Goal: Use online tool/utility: Utilize a website feature to perform a specific function

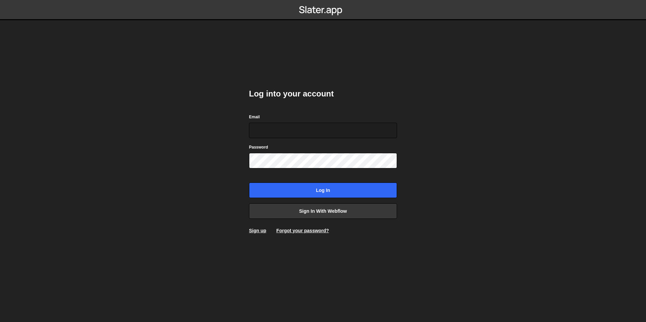
click at [249, 138] on div at bounding box center [249, 138] width 0 height 0
type input "digital@walkerdunlop.com"
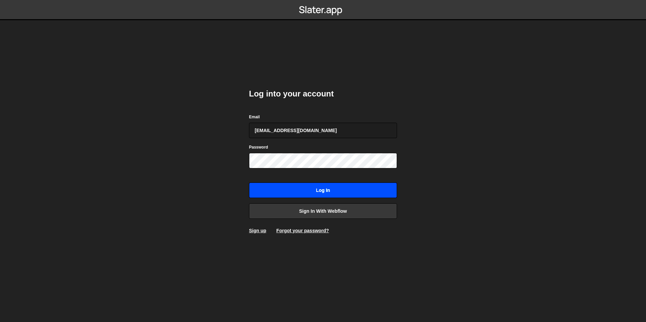
click at [312, 184] on input "Log in" at bounding box center [323, 190] width 148 height 15
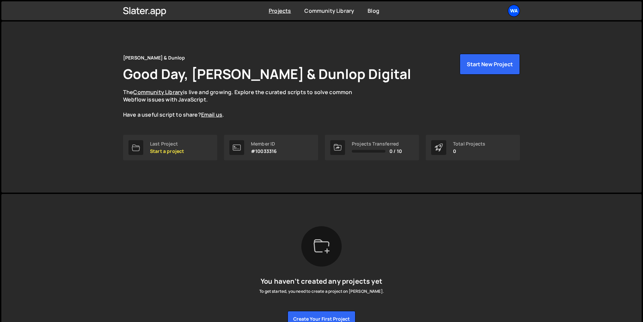
click at [518, 14] on div "Wa" at bounding box center [514, 11] width 12 height 12
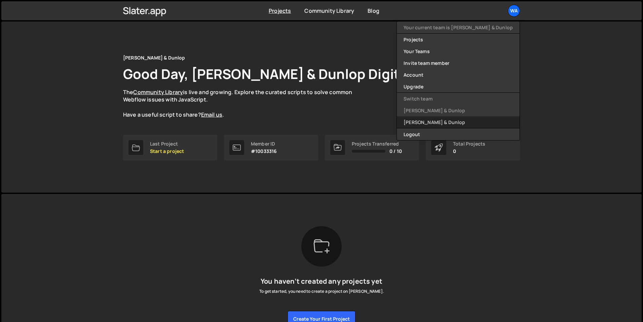
click at [456, 120] on link "Walker & Dunlop" at bounding box center [458, 122] width 123 height 12
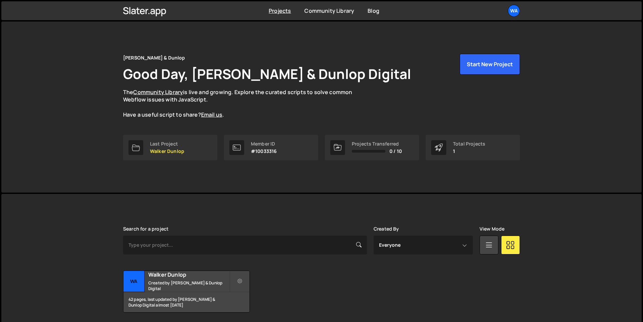
scroll to position [24, 0]
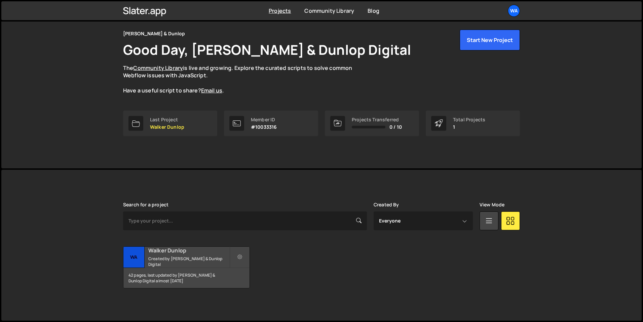
click at [152, 262] on small "Created by Walker & Dunlop Digital" at bounding box center [188, 261] width 81 height 11
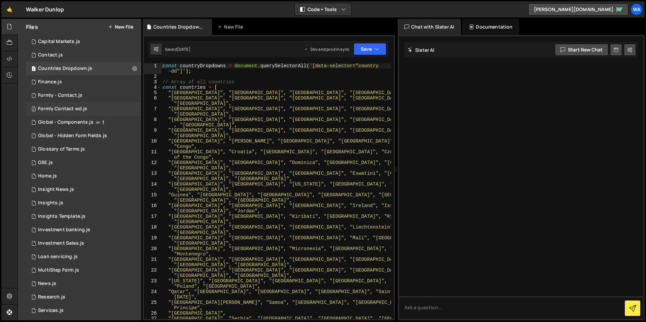
scroll to position [29, 0]
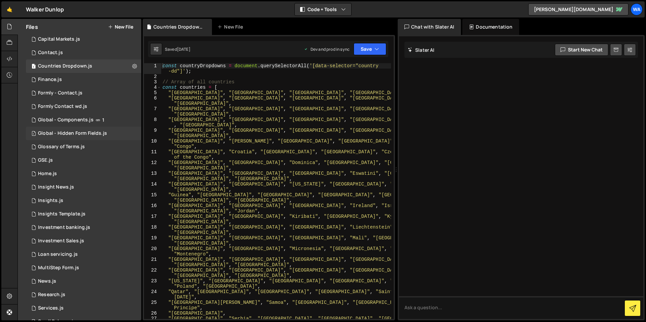
click at [50, 131] on div "Global - Hidden Form Fields.js" at bounding box center [72, 134] width 69 height 6
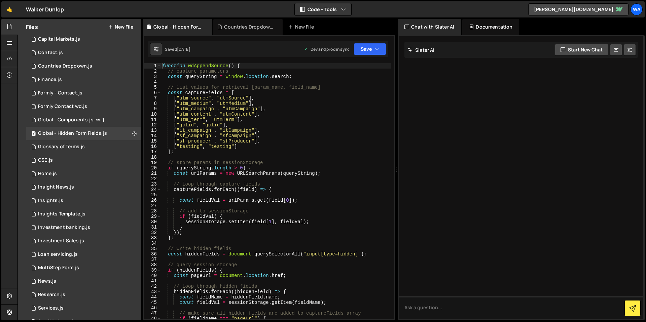
type textarea "["it_campaign", "itCampaign"],"
click at [266, 132] on div "function wdAppendSource ( ) { // capture parameters const queryString = window …" at bounding box center [276, 196] width 230 height 267
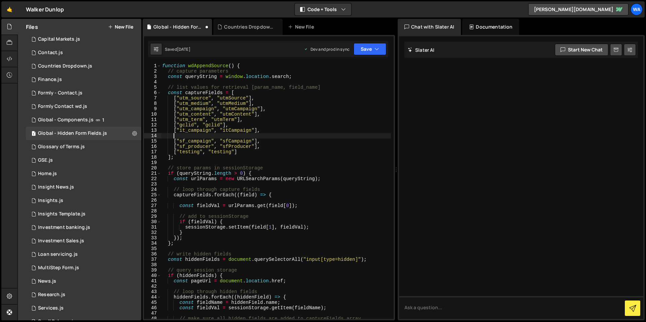
scroll to position [0, 0]
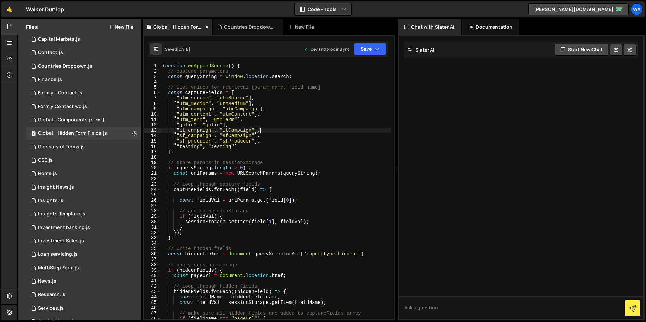
click at [276, 139] on div "function wdAppendSource ( ) { // capture parameters const queryString = window …" at bounding box center [276, 196] width 230 height 267
type textarea "["sf_campaign", "sfCampaign"],"
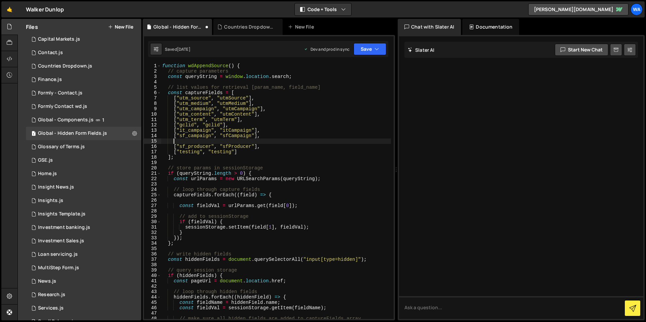
type textarea "]"
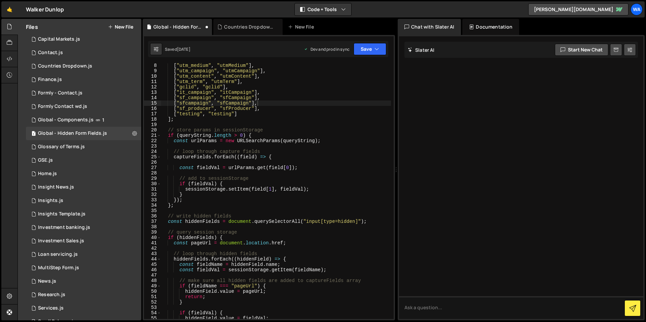
scroll to position [37, 0]
click at [374, 48] on button "Save" at bounding box center [370, 49] width 33 height 12
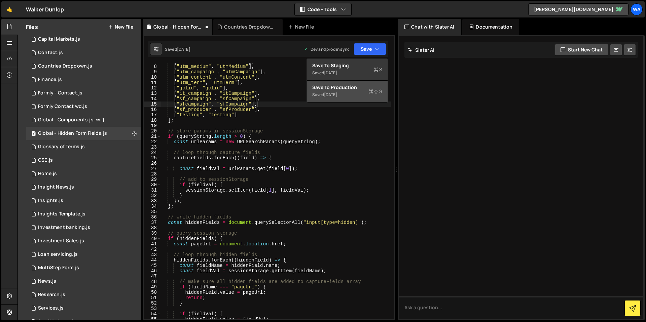
click at [352, 87] on div "Save to Production S" at bounding box center [347, 87] width 70 height 7
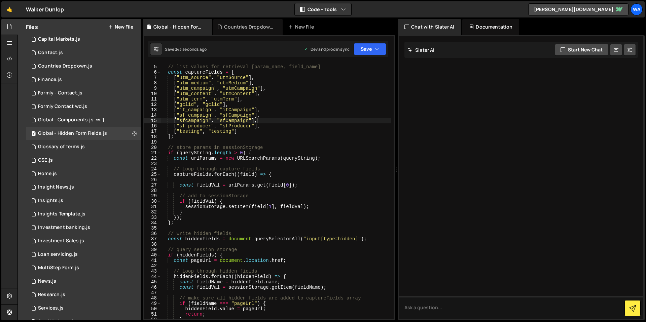
scroll to position [0, 0]
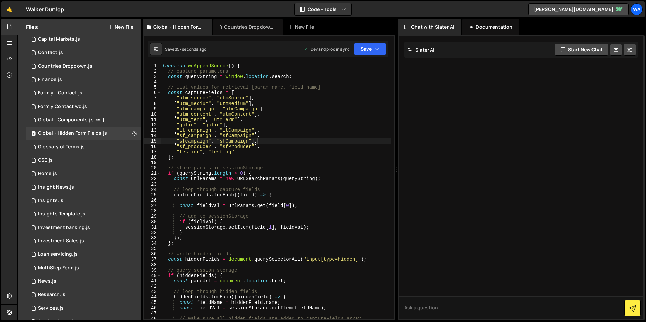
type textarea "["testing", "testing"]"
click at [245, 154] on div "function wdAppendSource ( ) { // capture parameters const queryString = window …" at bounding box center [276, 196] width 230 height 267
